Goal: Information Seeking & Learning: Learn about a topic

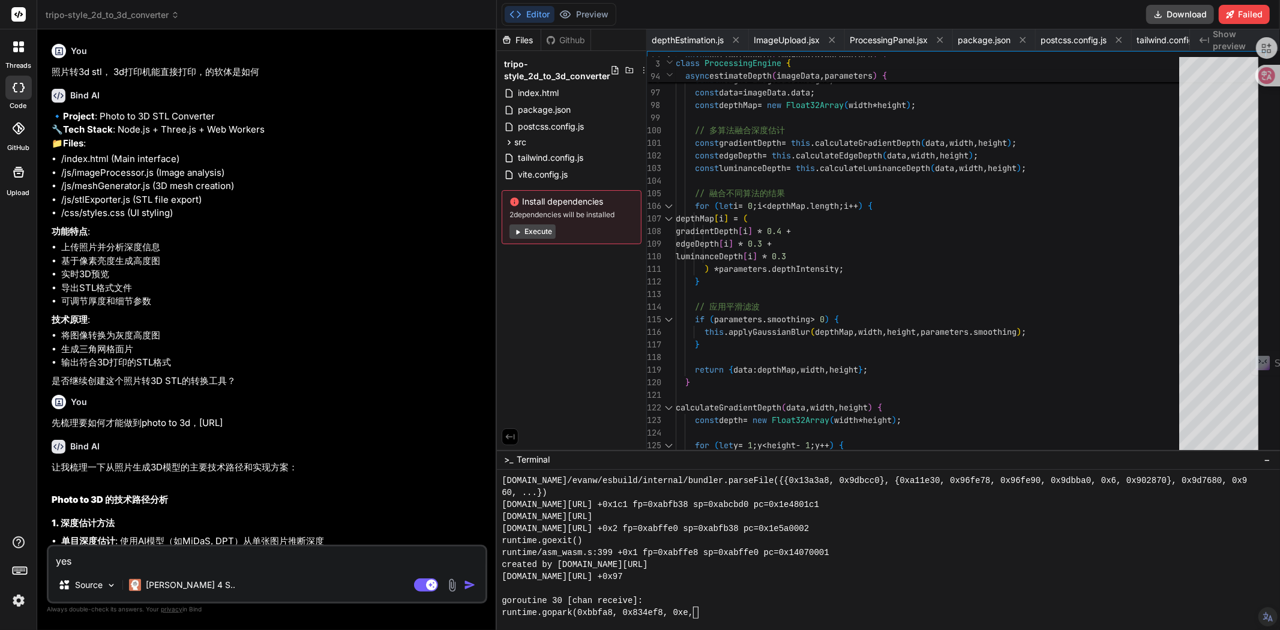
scroll to position [7082, 0]
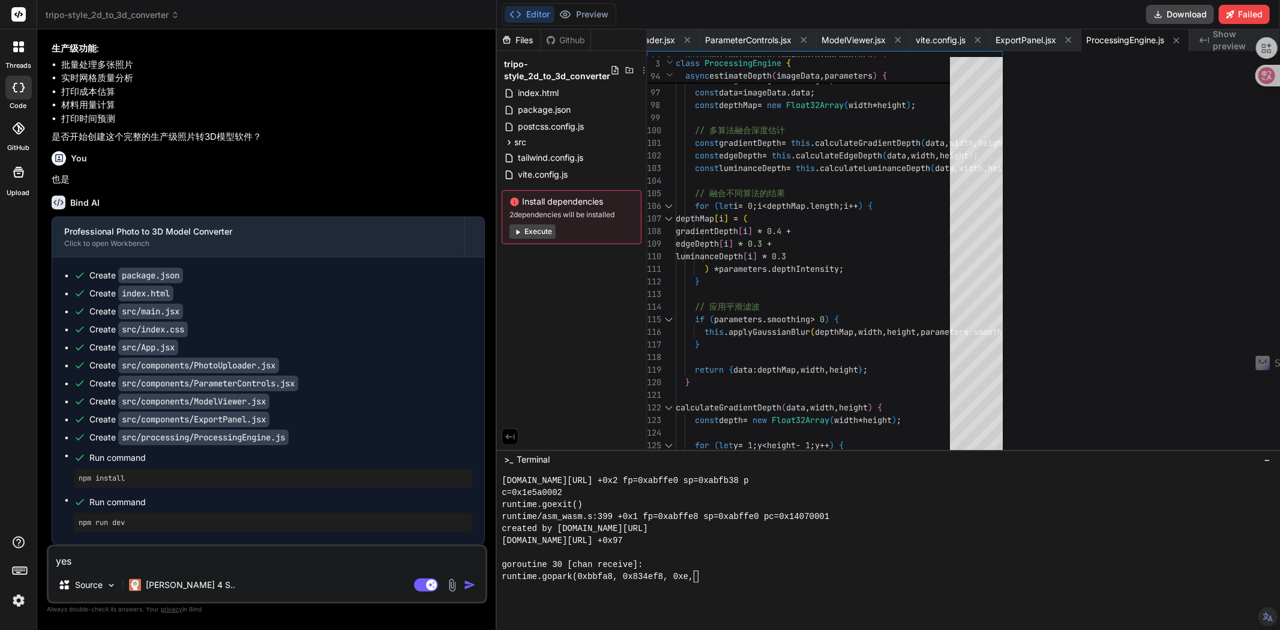
type textarea "export default ProcessingEngine;"
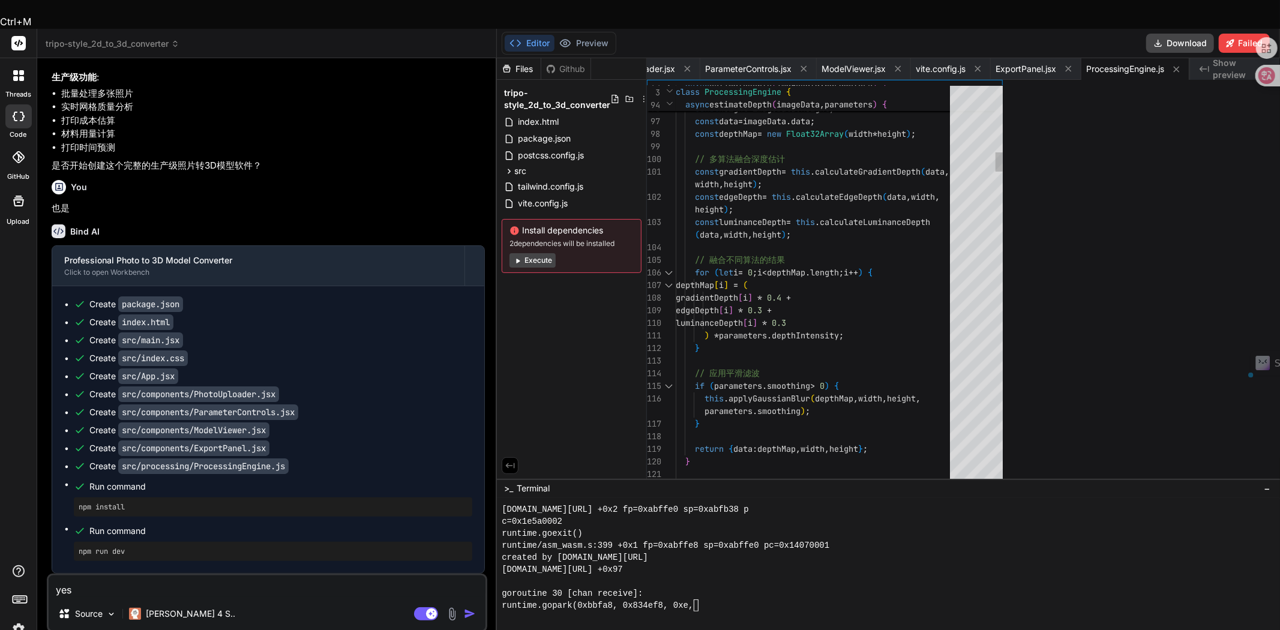
type textarea "x"
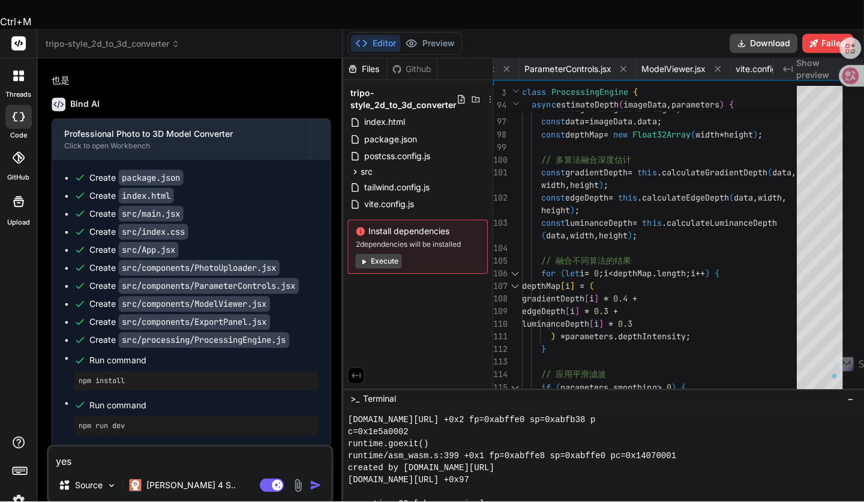
scroll to position [7667, 0]
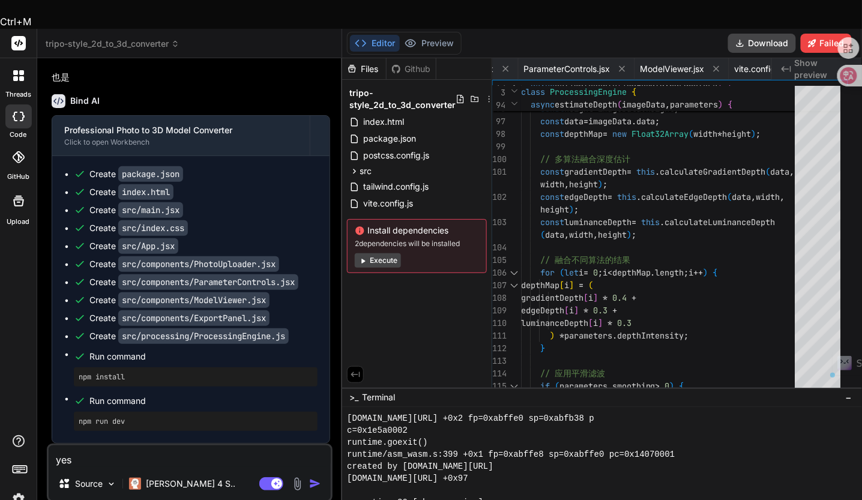
type textarea "export default ProcessingEngine;"
click at [82, 445] on textarea "yes" at bounding box center [190, 456] width 282 height 22
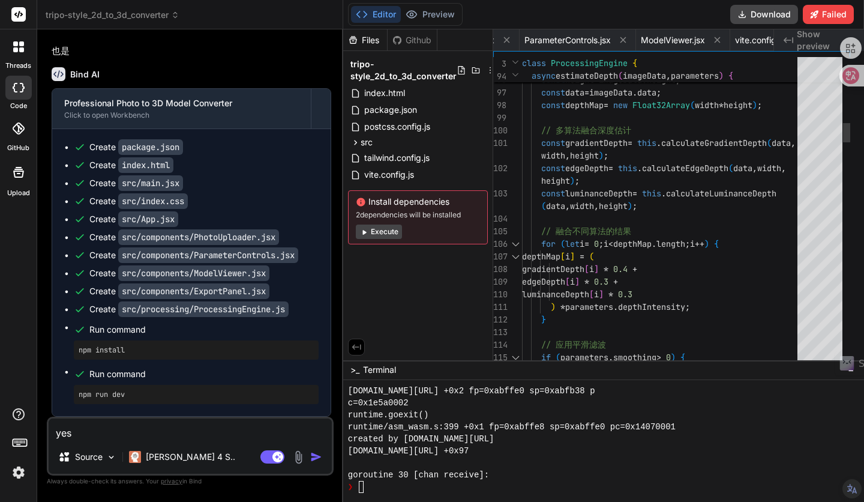
drag, startPoint x: 108, startPoint y: 433, endPoint x: -26, endPoint y: 433, distance: 133.9
click at [0, 433] on html "threads code GitHub Upload tripo-style_2d_to_3d_converter Created with Pixso. B…" at bounding box center [432, 274] width 864 height 549
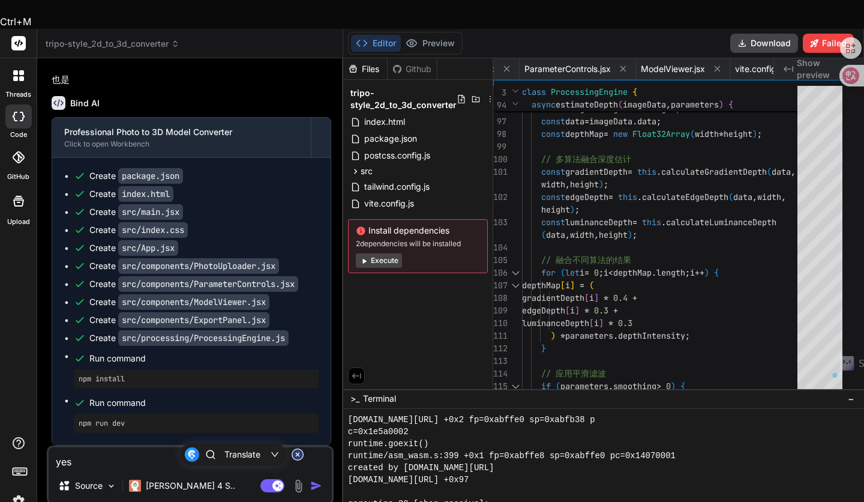
type textarea "x"
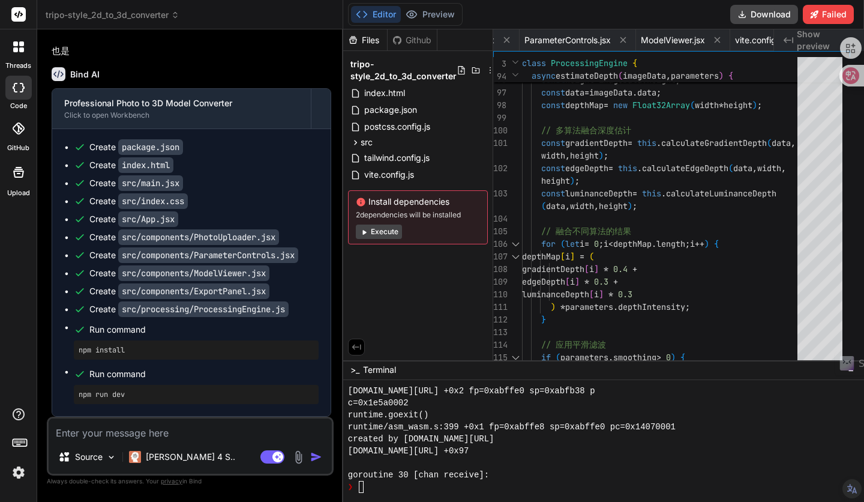
type textarea "d"
type textarea "x"
type textarea "da"
type textarea "x"
type textarea "dak"
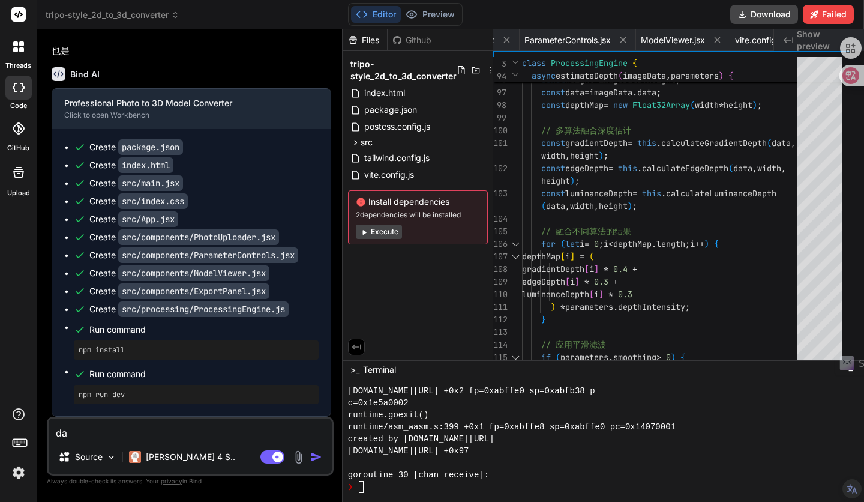
type textarea "x"
type textarea "daka"
type textarea "x"
type textarea "dakai"
type textarea "x"
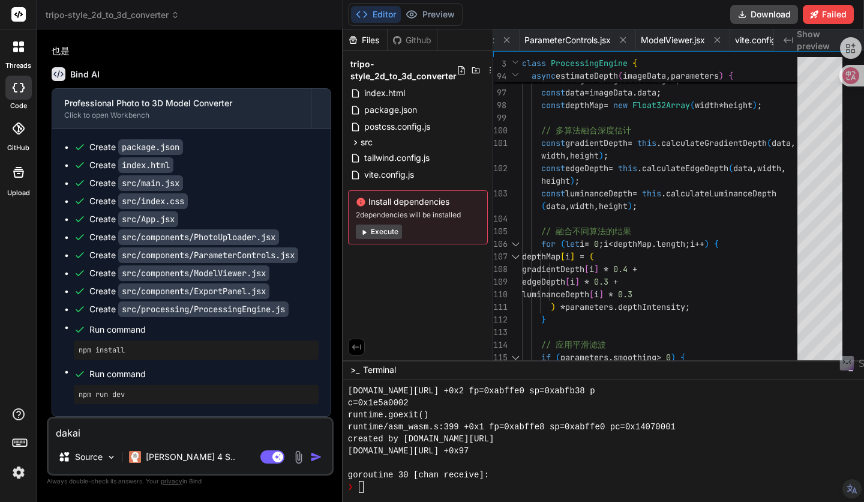
type textarea "daka"
type textarea "x"
type textarea "dak"
type textarea "x"
type textarea "da"
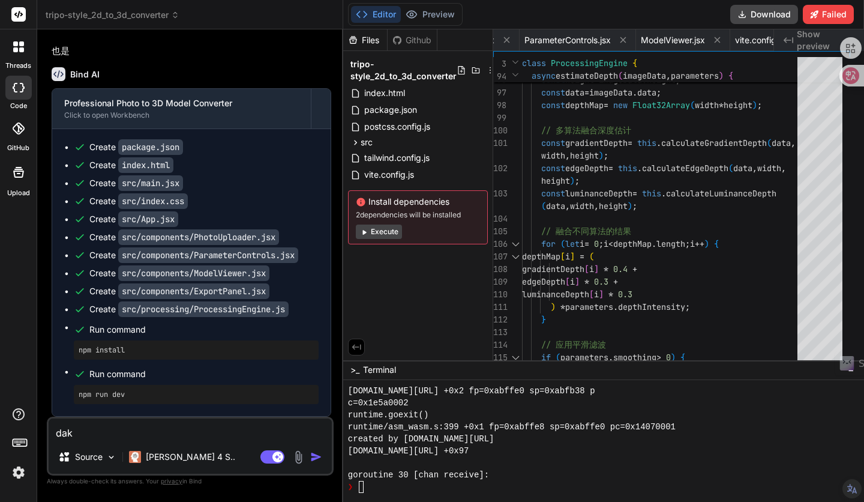
type textarea "x"
type textarea "d"
type textarea "x"
type textarea "k"
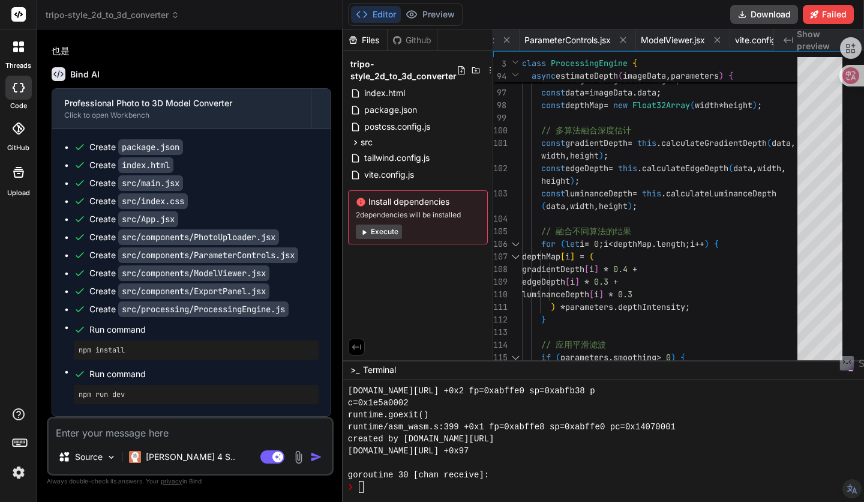
type textarea "x"
type textarea "ka"
type textarea "x"
type textarea "k"
type textarea "x"
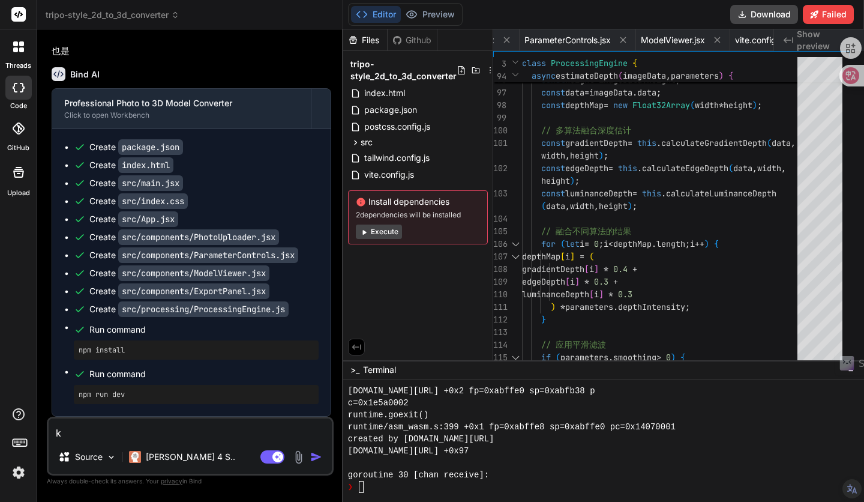
type textarea "x"
type textarea "k"
type textarea "x"
type textarea "ka"
type textarea "x"
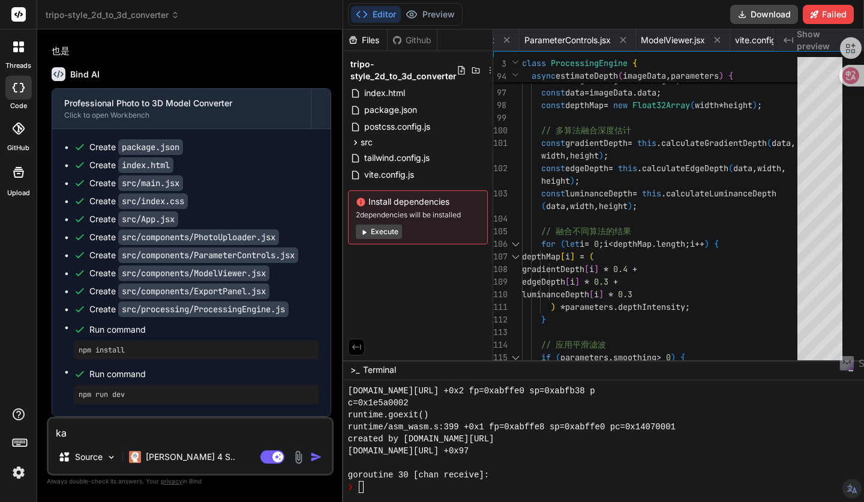
type textarea "kai"
type textarea "x"
type textarea "kai'k"
type textarea "x"
type textarea "kai'ka"
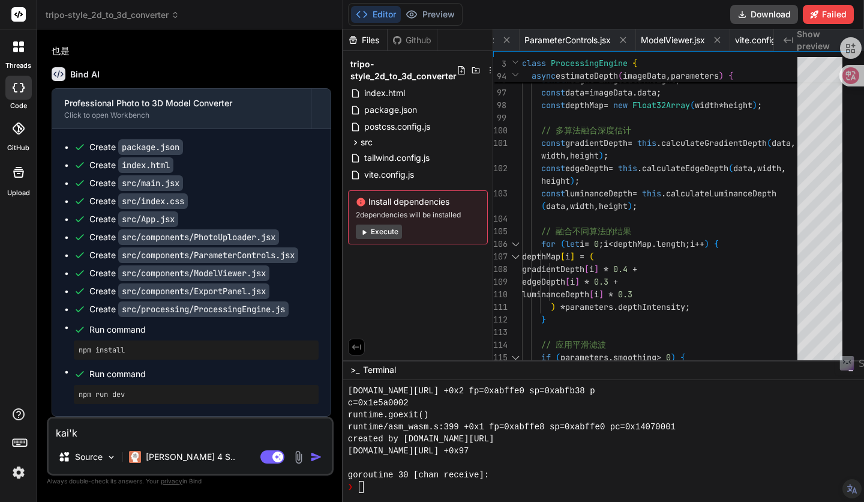
type textarea "x"
type textarea "kai'kai"
type textarea "x"
type textarea "开开"
type textarea "x"
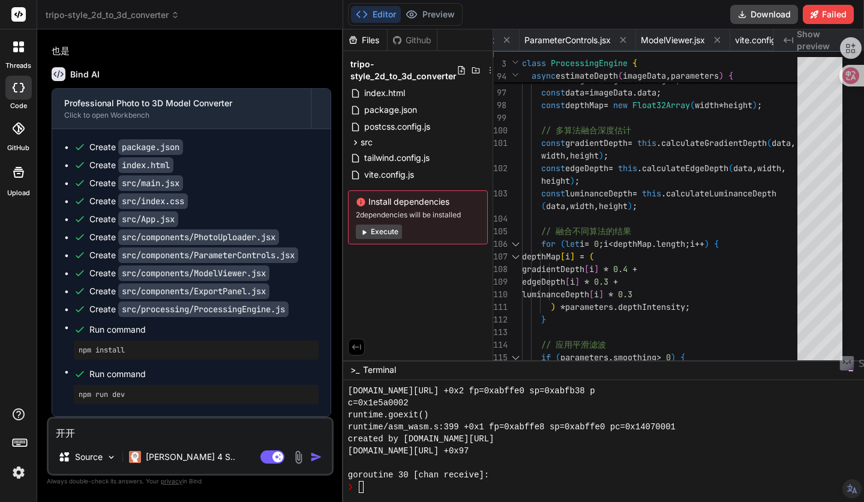
type textarea "开"
type textarea "x"
type textarea "d"
type textarea "x"
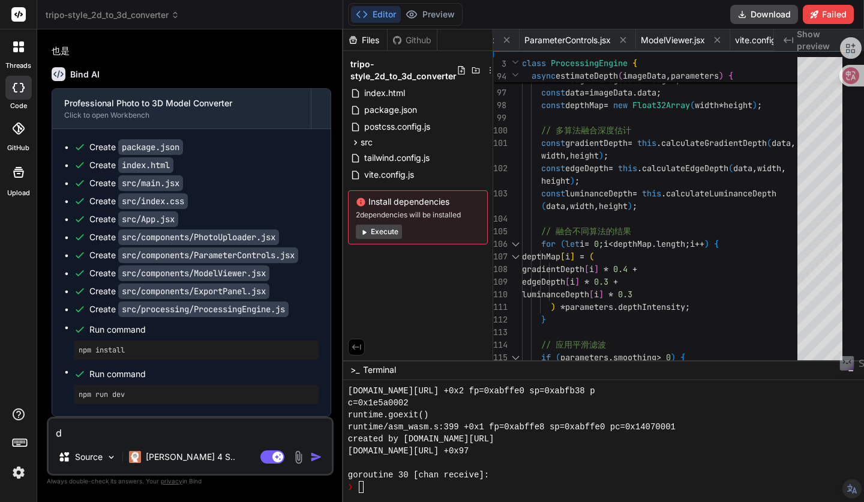
type textarea "da"
type textarea "x"
type textarea "da'k"
type textarea "x"
type textarea "da'ka"
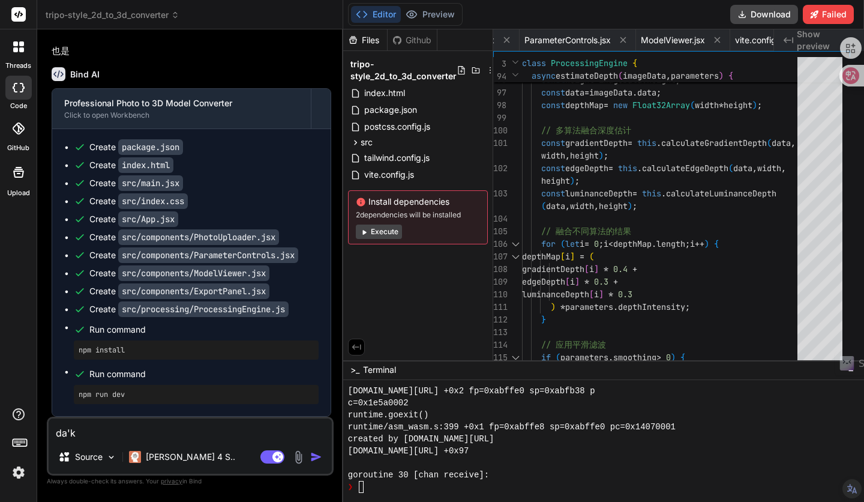
type textarea "x"
type textarea "da'kai"
type textarea "x"
type textarea "打开"
type textarea "x"
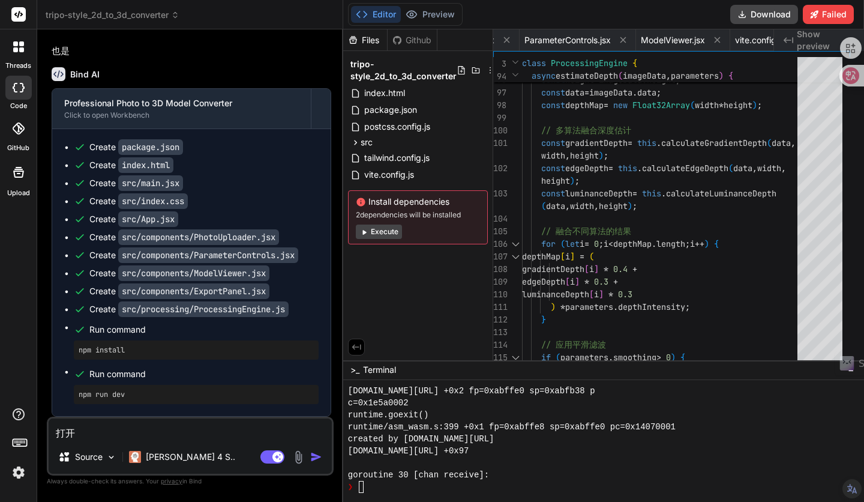
type textarea "打开s"
type textarea "x"
type textarea "打开sh"
type textarea "x"
type textarea "打开shi"
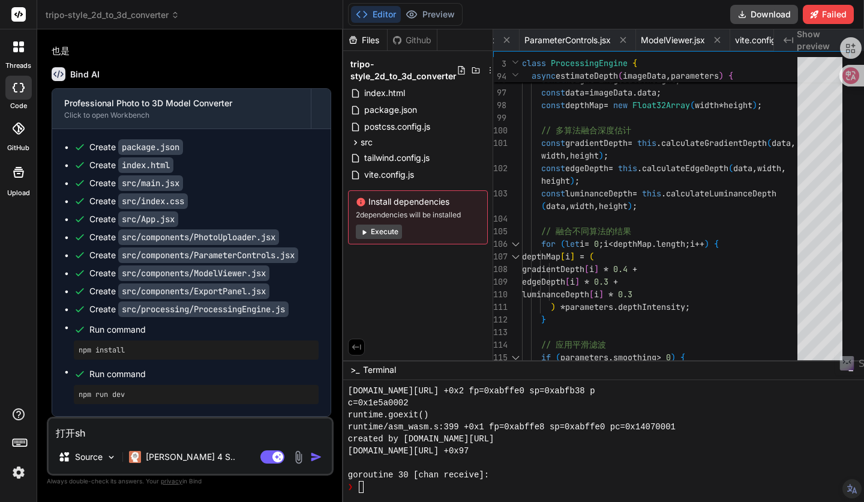
type textarea "x"
type textarea "打开是"
type textarea "x"
type textarea "打开是y"
type textarea "x"
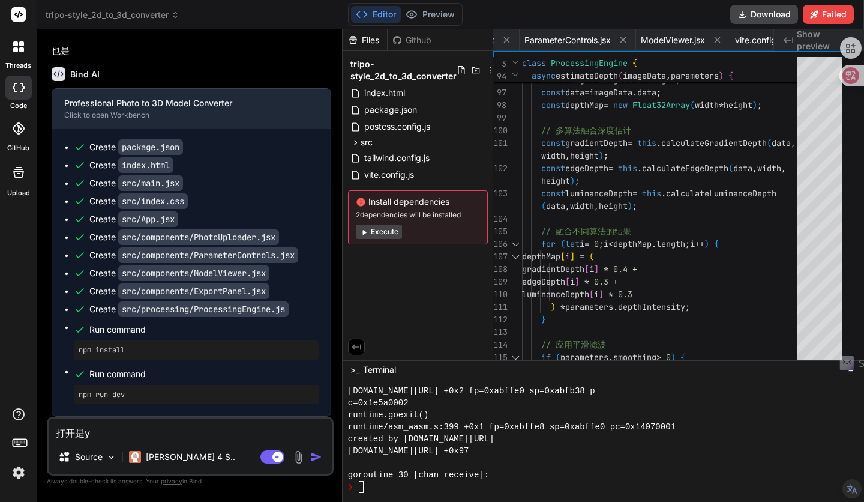
type textarea "打开是[PERSON_NAME]"
type textarea "x"
type textarea "打开是yi'b"
type textarea "x"
type textarea "打开是yi'bi"
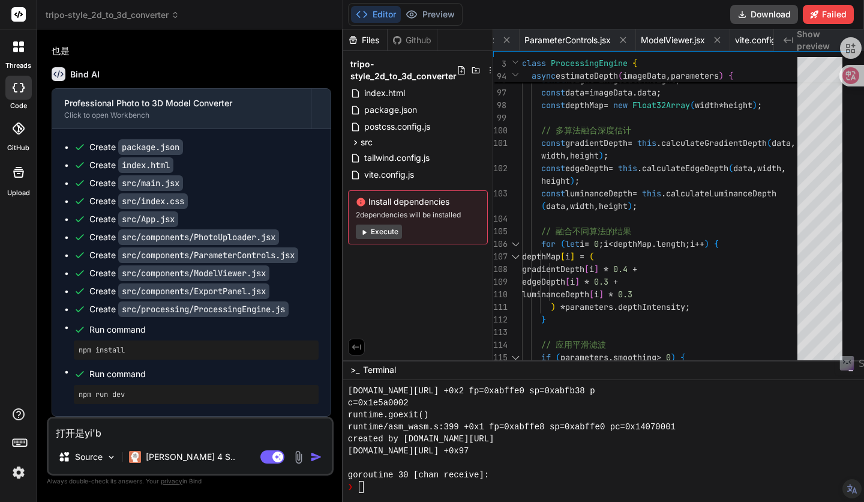
type textarea "x"
type textarea "打开是yi'bia"
type textarea "x"
type textarea "打开是[PERSON_NAME]"
type textarea "x"
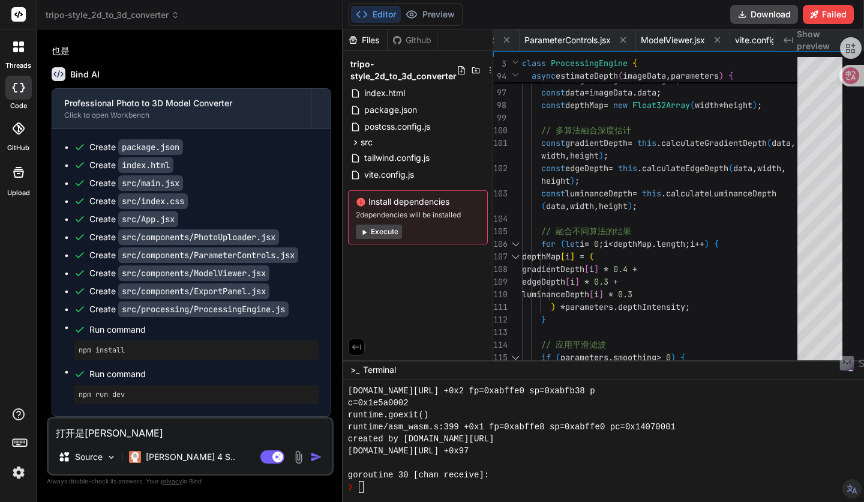
type textarea "打开是yi'bia"
type textarea "x"
type textarea "打开是yi'bi"
type textarea "x"
type textarea "打开是yi'b"
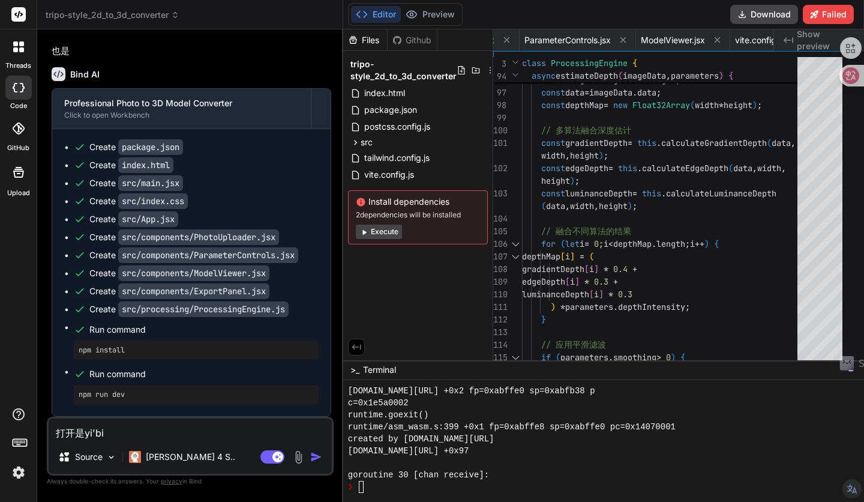
type textarea "x"
type textarea "打开是[PERSON_NAME]"
type textarea "x"
type textarea "打开是yi'p"
type textarea "x"
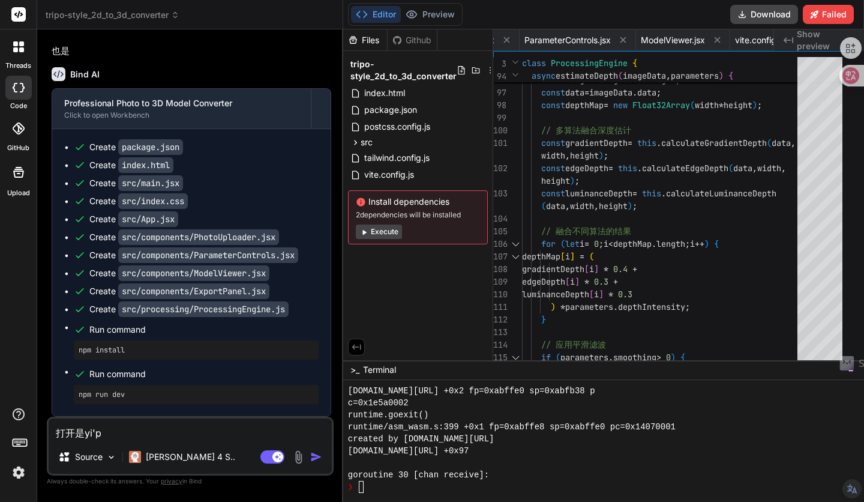
type textarea "打开是yi'pi"
type textarea "x"
type textarea "打开是[PERSON_NAME]"
type textarea "x"
type textarea "打开是yi'pian"
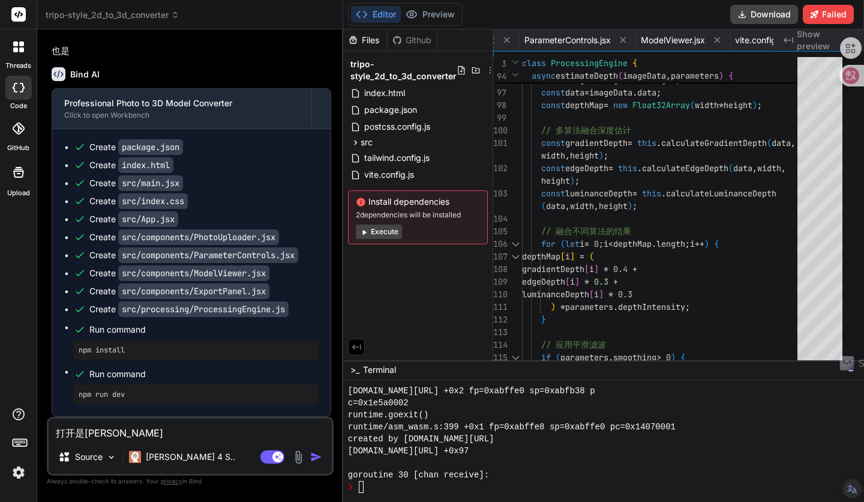
type textarea "x"
type textarea "打开是一篇"
type textarea "x"
type textarea "打开是一篇k"
type textarea "x"
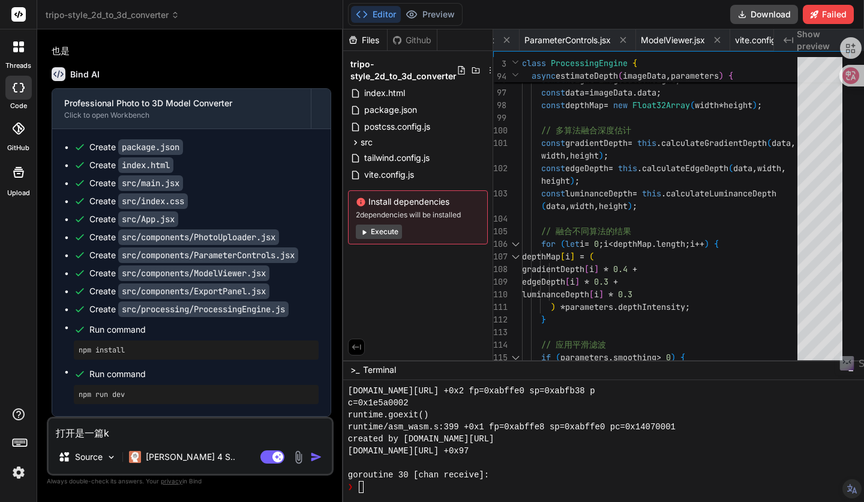
type textarea "打开是一篇ko"
type textarea "x"
type textarea "打开是一篇kon"
type textarea "x"
type textarea "打开是一篇kong"
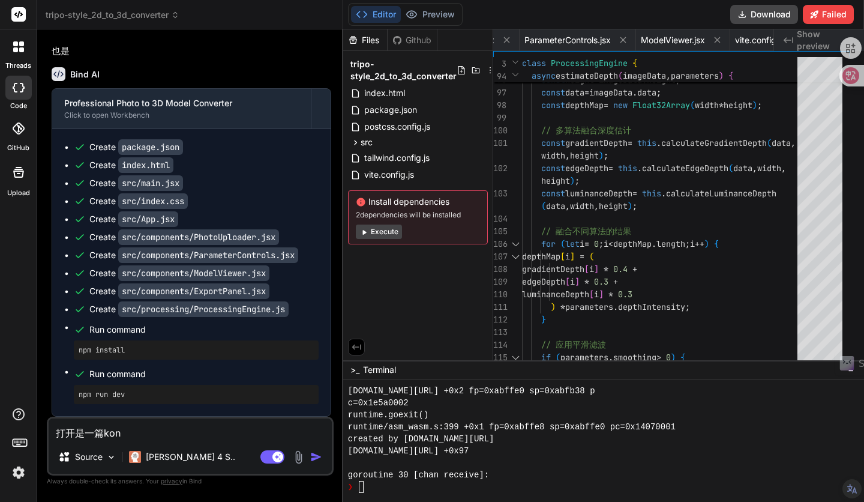
type textarea "x"
type textarea "打开是一篇kong'b"
type textarea "x"
type textarea "打开是一篇kong'ba"
type textarea "x"
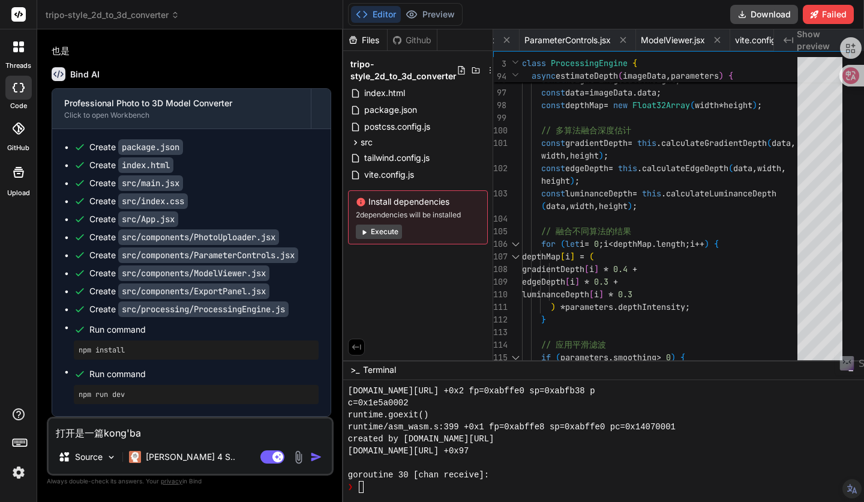
type textarea "打开是一篇kong'bai"
type textarea "x"
type textarea "打开是一篇空白"
type textarea "x"
type textarea "打开是一篇空白，"
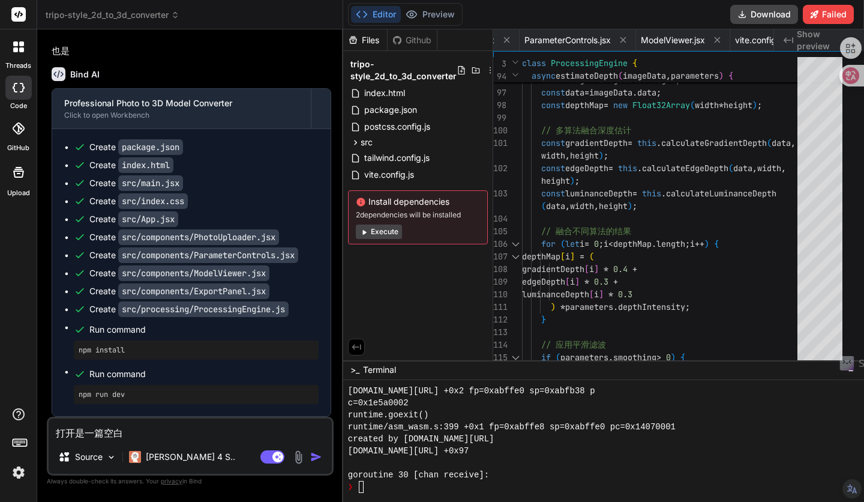
type textarea "x"
type textarea "打开是一篇空白，w"
type textarea "x"
type textarea "打开是一篇空白，wo"
type textarea "x"
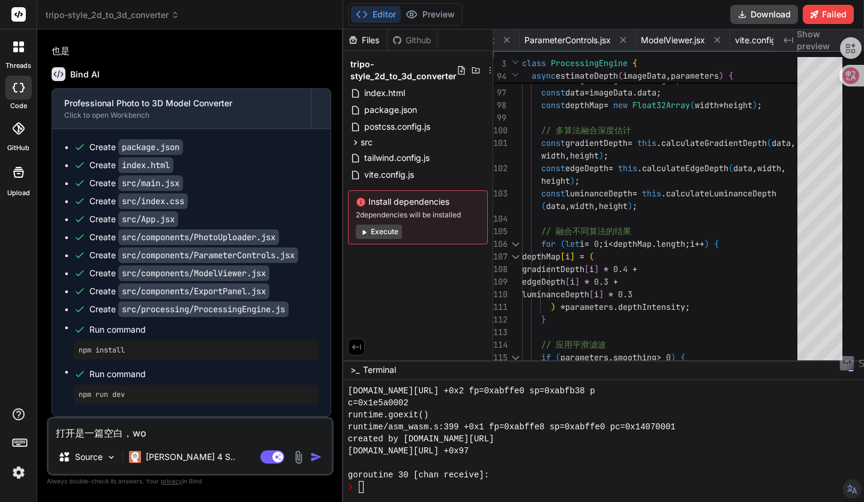
type textarea "打开是一篇空白，wo'y"
type textarea "x"
type textarea "打开是一篇空白，wo'ya"
type textarea "x"
type textarea "打开是一篇空白，wo'yao"
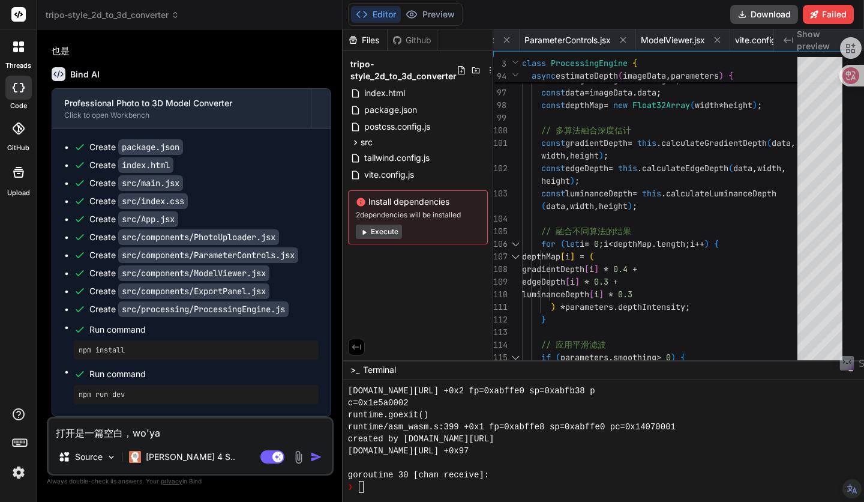
type textarea "x"
type textarea "打开是一篇空白，我要"
type textarea "x"
type textarea "打开是一篇空白，我"
type textarea "x"
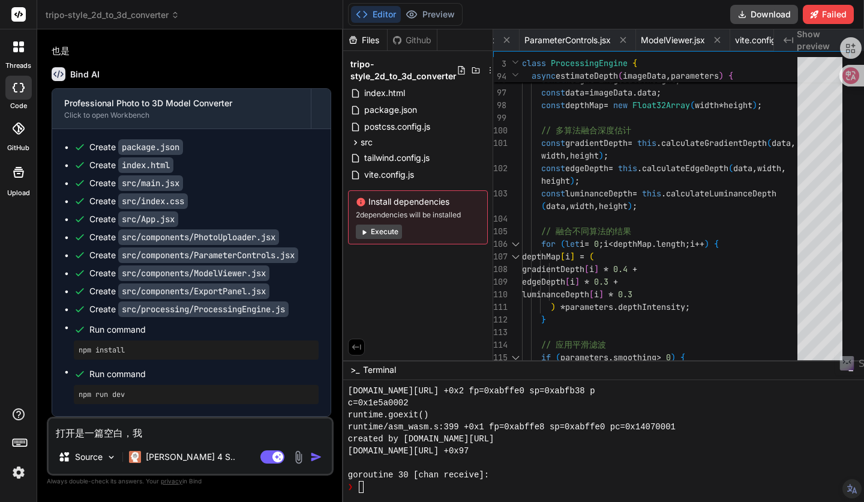
type textarea "打开是一篇空白，"
type textarea "x"
click at [54, 431] on textarea "打开是一篇空白，" at bounding box center [190, 429] width 283 height 22
type textarea "z打开是一篇空白，"
type textarea "x"
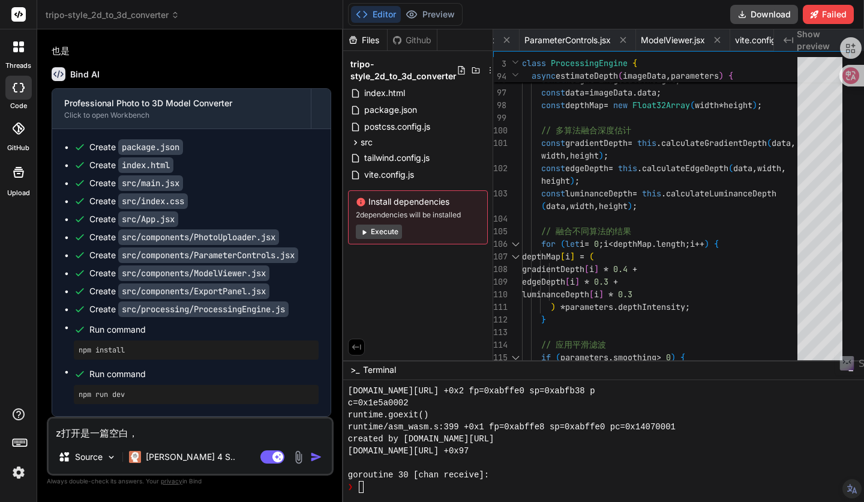
type textarea "zh打开是一篇空白，"
type textarea "x"
type textarea "zhe打开是一篇空白，"
type textarea "x"
type textarea "zhen打开是一篇空白，"
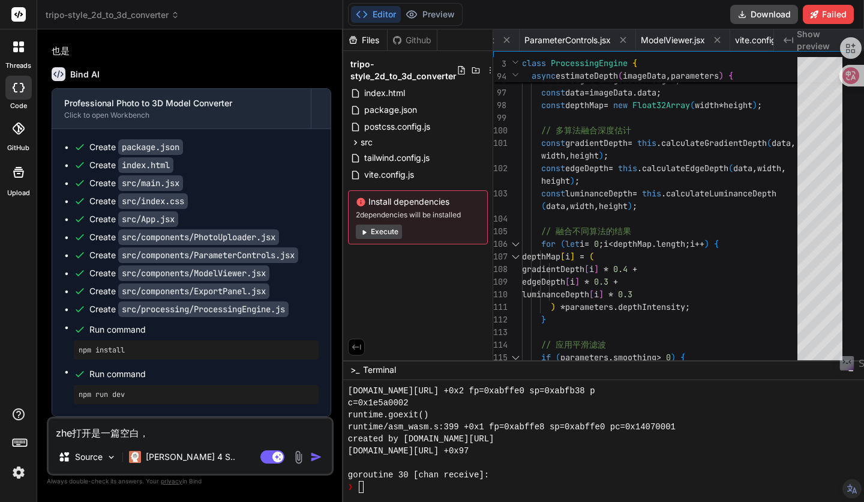
type textarea "x"
type textarea "zhe'ne打开是一篇空白，"
type textarea "x"
type textarea "zhen'en打开是一篇空白，"
type textarea "x"
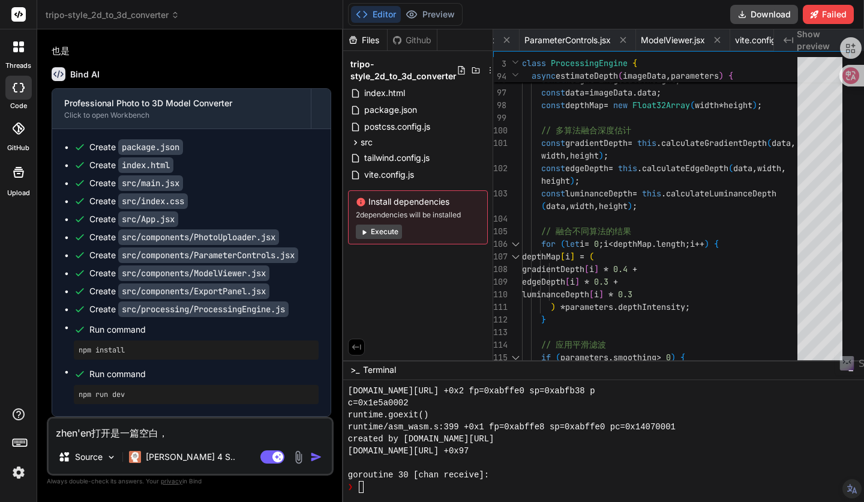
type textarea "zhe'neng打开是一篇空白，"
type textarea "x"
type textarea "这能打开是一篇空白，"
type textarea "x"
type textarea "这能l打开是一篇空白，"
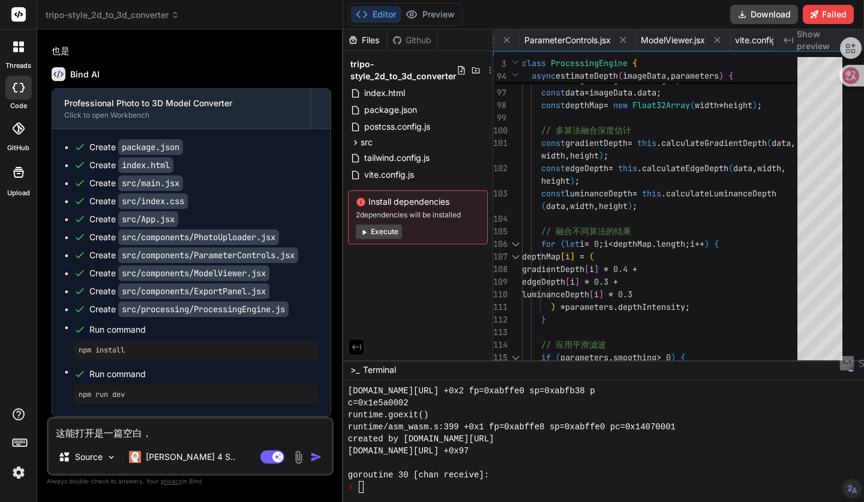
type textarea "x"
type textarea "这能li打开是一篇空白，"
type textarea "x"
type textarea "这能li'x打开是一篇空白，"
type textarea "x"
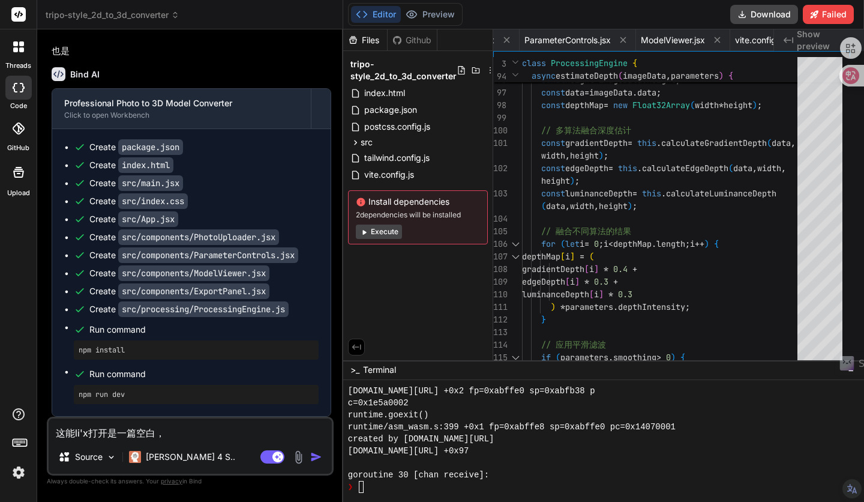
type textarea "这能li'xi打开是一篇空白，"
type textarea "x"
type textarea "这能li'xia打开是一篇空白，"
type textarea "x"
type textarea "这能li'xian打开是一篇空白，"
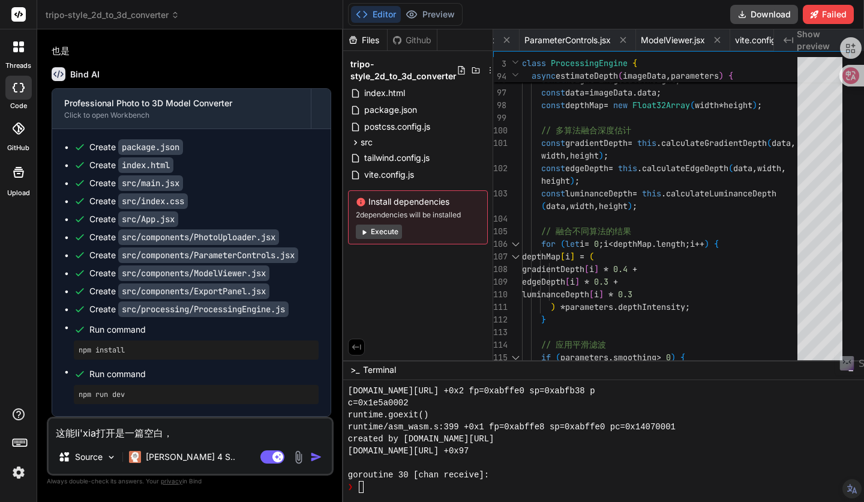
type textarea "x"
type textarea "这能li'xiang打开是一篇空白，"
type textarea "x"
type textarea "这能li'xian打开是一篇空白，"
type textarea "x"
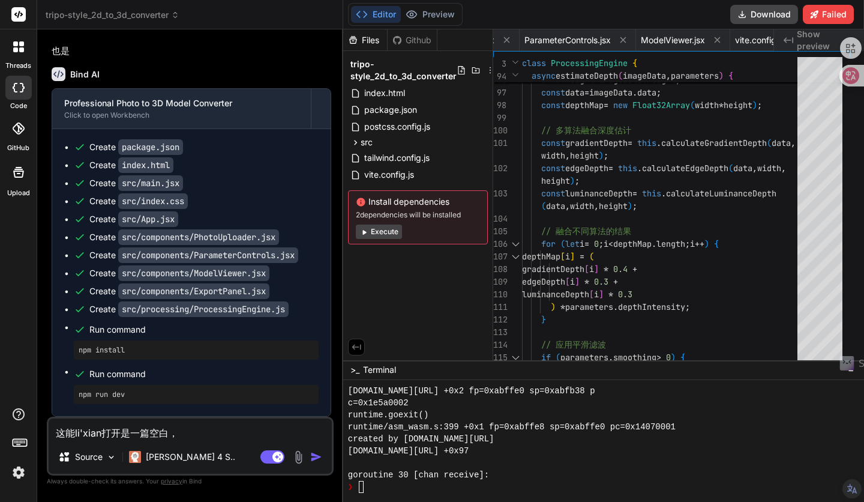
type textarea "这能li'xia打开是一篇空白，"
type textarea "x"
type textarea "这能li'xian打开是一篇空白，"
type textarea "x"
type textarea "这能离线打开是一篇空白，"
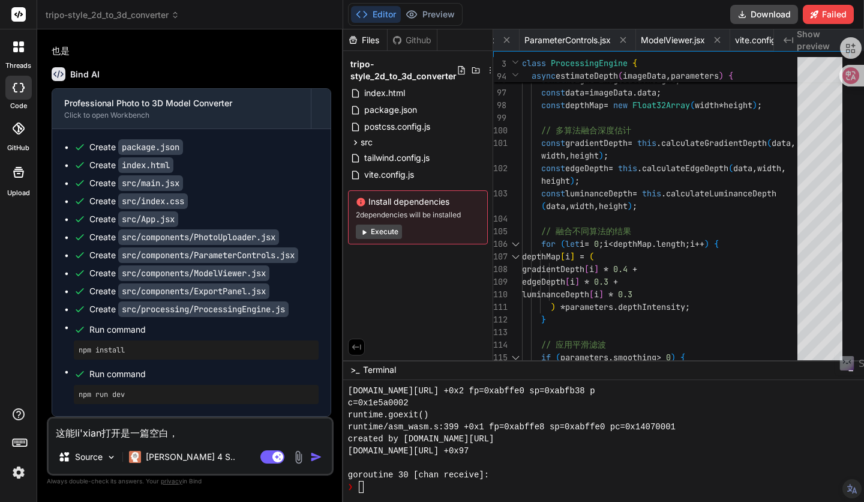
type textarea "x"
type textarea "这能离线z打开是一篇空白，"
type textarea "x"
type textarea "这能离线zh打开是一篇空白，"
type textarea "x"
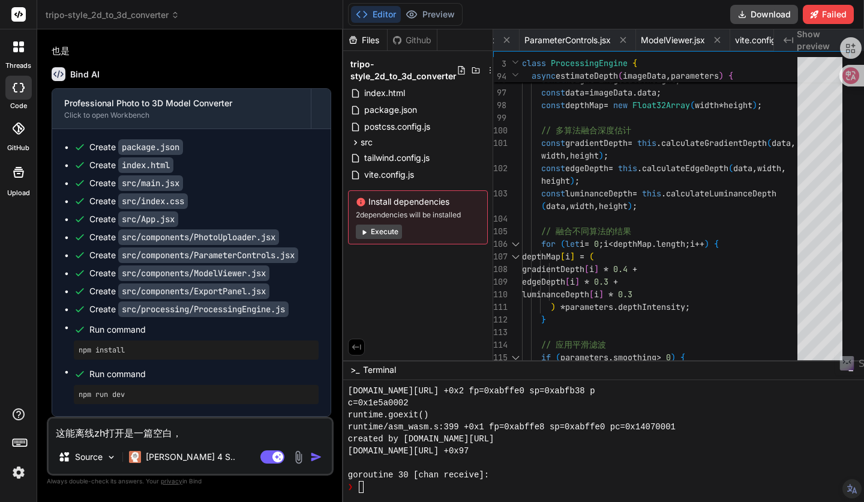
type textarea "这能离线zhi打开是一篇空白，"
type textarea "x"
type textarea "这能离线zhi'z打开是一篇空白，"
type textarea "x"
type textarea "这能离线zhi'zu打开是一篇空白，"
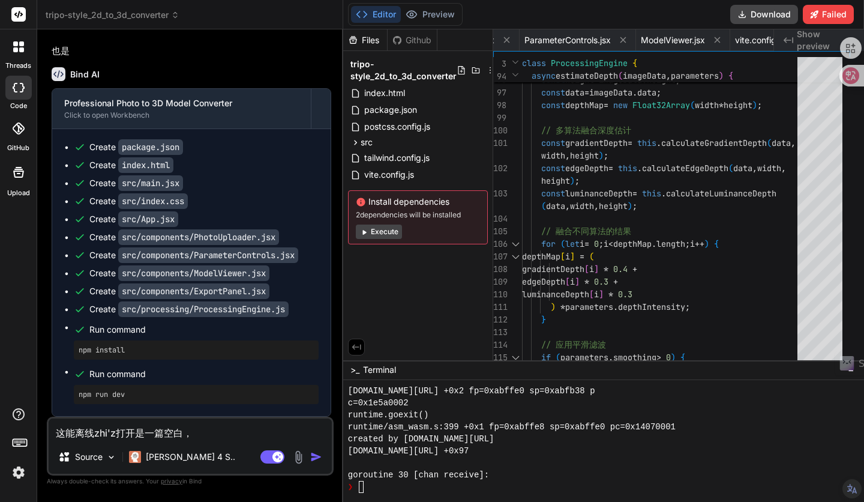
type textarea "x"
type textarea "这能离线zhi'zuo打开是一篇空白，"
type textarea "x"
type textarea "这能离线制作打开是一篇空白，"
type textarea "x"
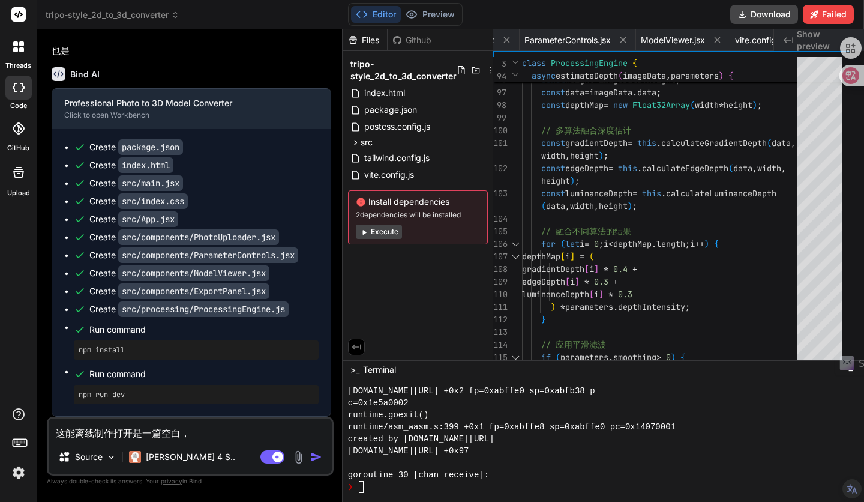
type textarea "这能离线制作2打开是一篇空白，"
type textarea "x"
type textarea "这能离线制作2d打开是一篇空白，"
type textarea "x"
type textarea "这能离线制作2d 打开是一篇空白，"
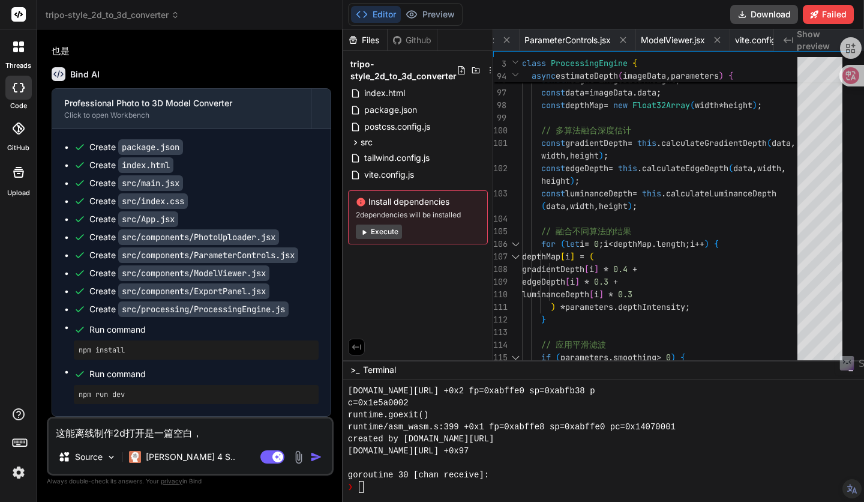
type textarea "x"
type textarea "这能离线制作2d d打开是一篇空白，"
type textarea "x"
type textarea "这能离线制作2d da打开是一篇空白，"
type textarea "x"
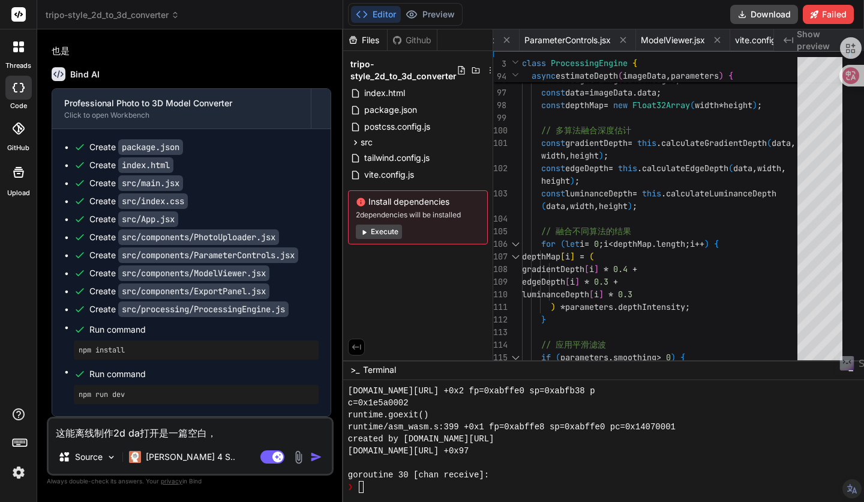
type textarea "这能离线制作2d dao打开是一篇空白，"
type textarea "x"
type textarea "这能离线制作2d 到打开是一篇空白，"
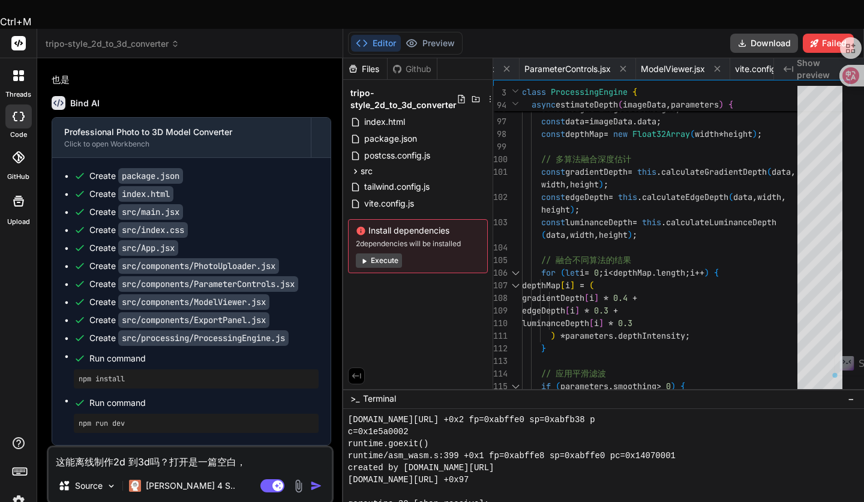
drag, startPoint x: 136, startPoint y: 427, endPoint x: 128, endPoint y: 430, distance: 8.9
click at [128, 447] on textarea "这能离线制作2d 到3d吗？打开是一篇空白，" at bounding box center [190, 458] width 283 height 22
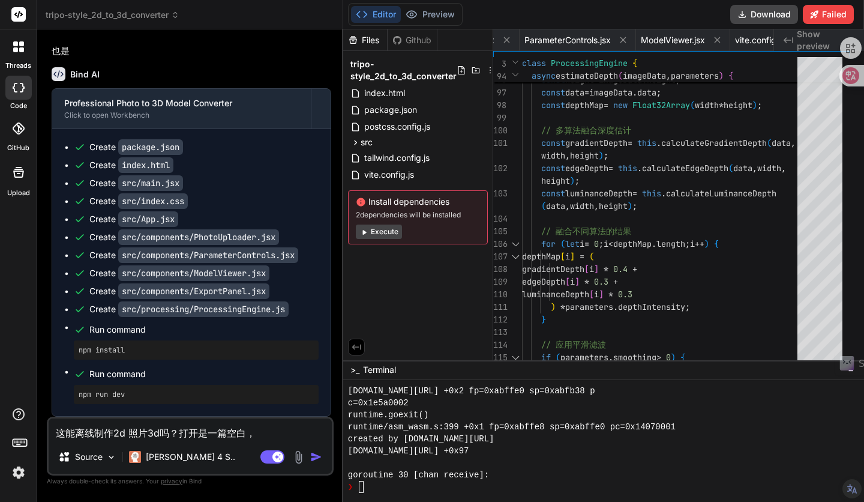
click at [158, 432] on textarea "这能离线制作2d 照片3d吗？打开是一篇空白，" at bounding box center [190, 429] width 283 height 22
click at [146, 429] on textarea "这能离线制作2d 照片3d模型吗？打开是一篇空白，" at bounding box center [190, 429] width 283 height 22
click at [199, 432] on textarea "这能离线制作2d 照片 3d模型吗？打开是一篇空白，" at bounding box center [190, 429] width 283 height 22
click at [304, 435] on textarea "这能离线制作2d 照片 3d模型吗？问题1,打开是一篇空白，" at bounding box center [190, 429] width 283 height 22
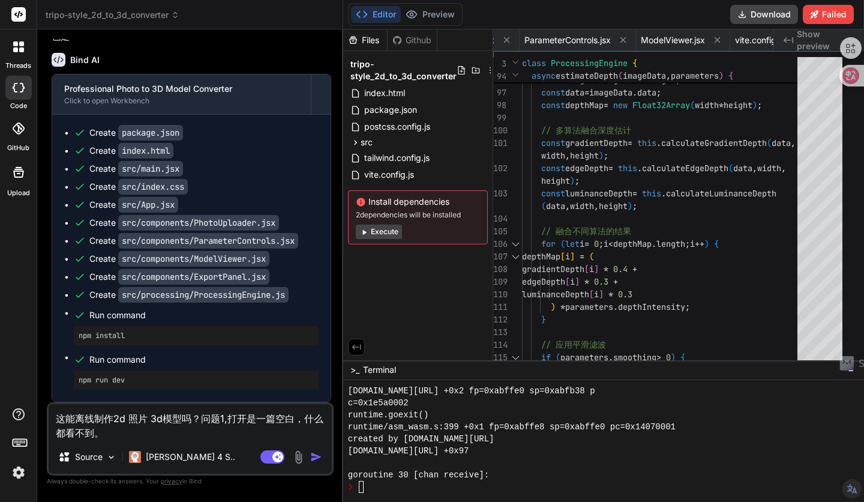
click at [54, 416] on textarea "这能离线制作2d 照片 3d模型吗？问题1,打开是一篇空白，什么都看不到。" at bounding box center [190, 422] width 283 height 36
click at [211, 422] on textarea "疑问这能离线制作2d 照片 3d模型吗？问题1,打开是一篇空白，什么都看不到。" at bounding box center [190, 422] width 283 height 36
click at [218, 418] on textarea "疑问这能离线制作2d 照片 3d模型吗？问题1,打开是一篇空白，什么都看不到。" at bounding box center [190, 422] width 283 height 36
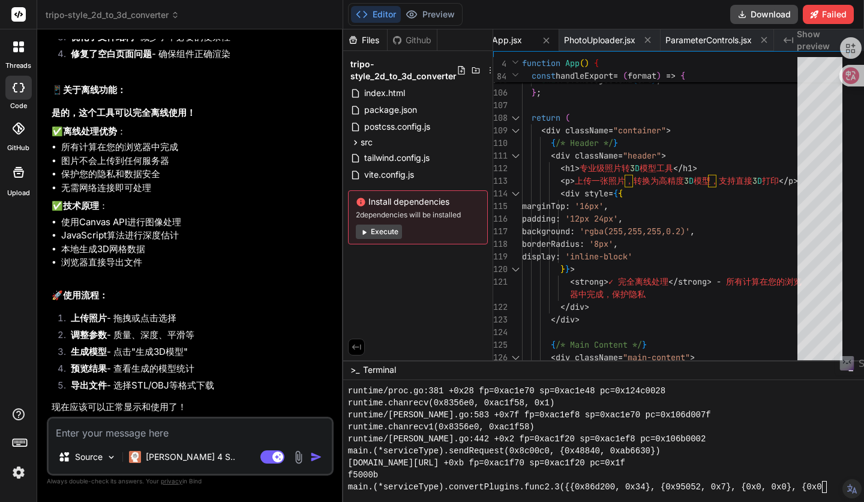
scroll to position [8388, 0]
click at [795, 13] on button "Download" at bounding box center [765, 14] width 68 height 19
